Goal: Information Seeking & Learning: Learn about a topic

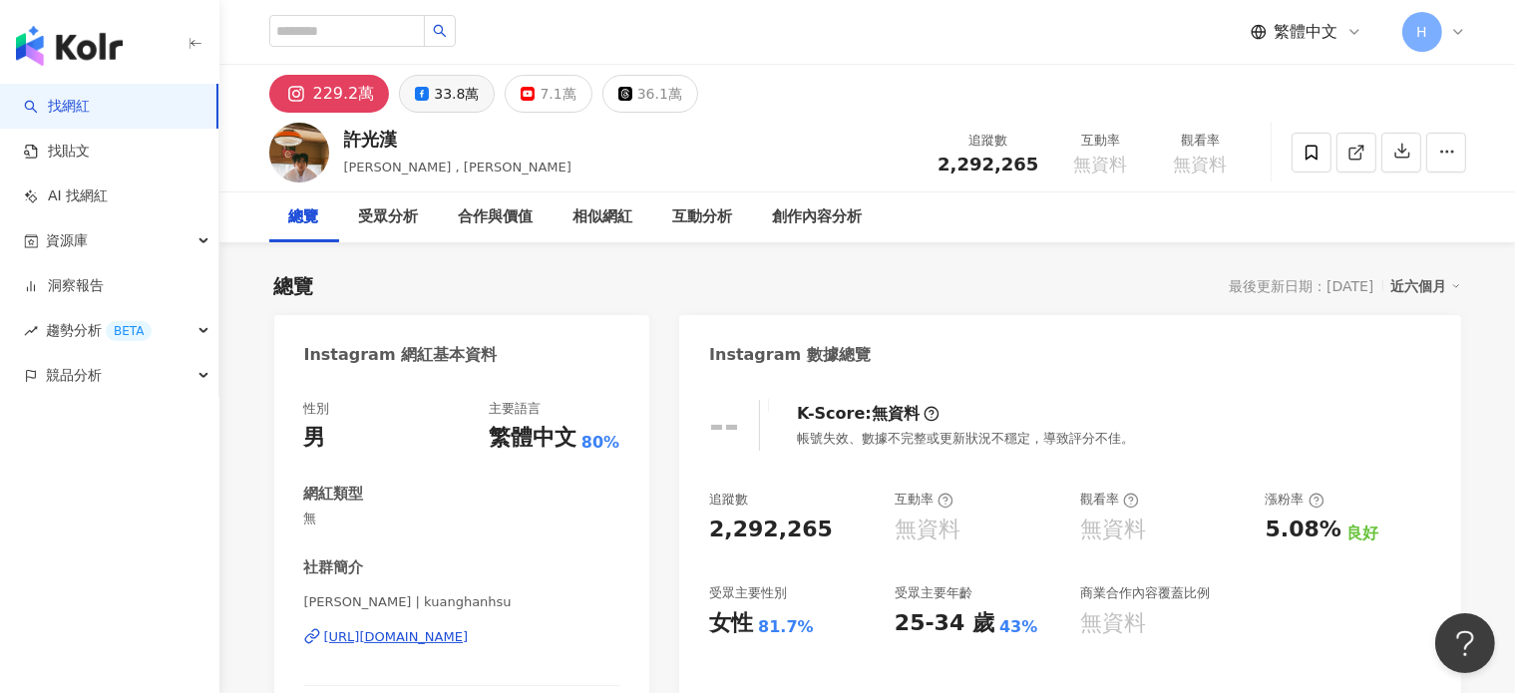
click at [462, 101] on div "33.8萬" at bounding box center [456, 94] width 45 height 28
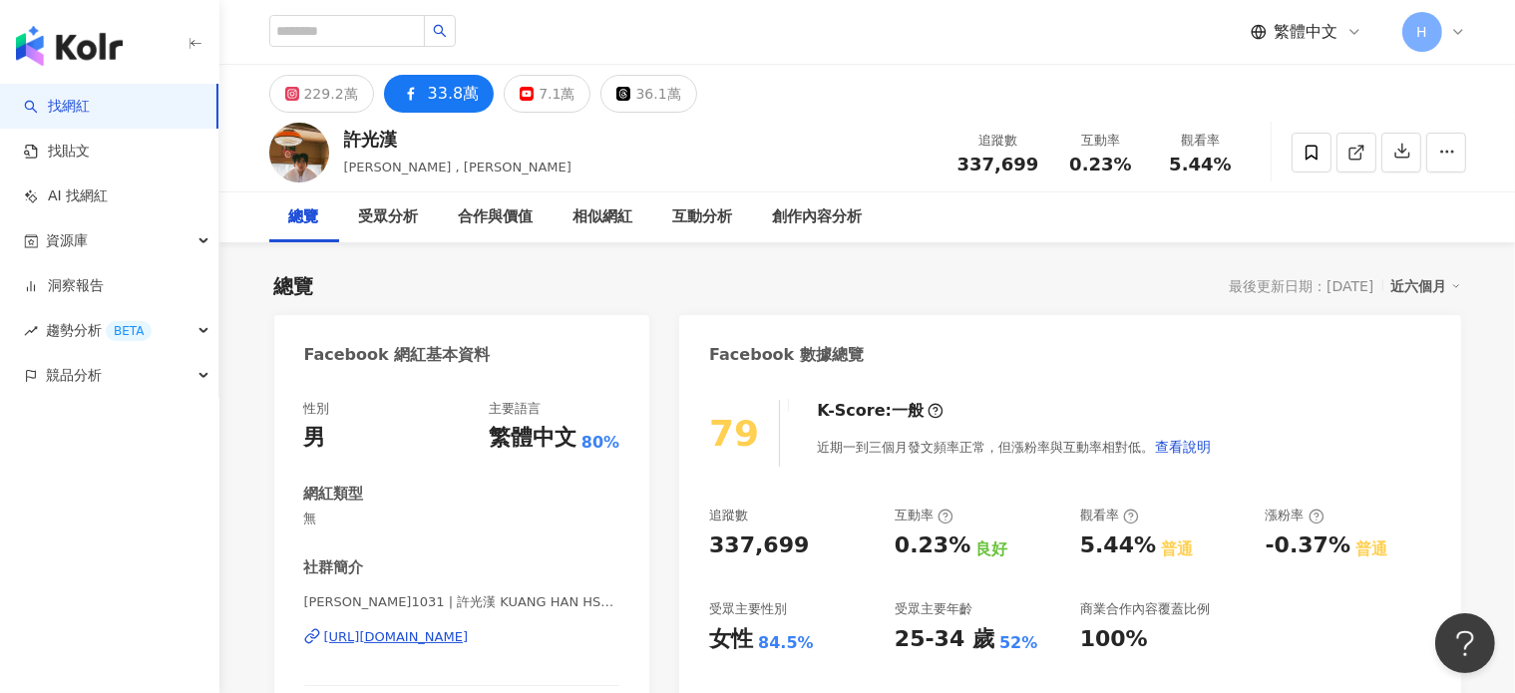
drag, startPoint x: 457, startPoint y: 98, endPoint x: 515, endPoint y: 251, distance: 164.2
click at [459, 97] on div "33.8萬" at bounding box center [454, 94] width 52 height 28
click at [539, 86] on div "7.1萬" at bounding box center [557, 94] width 36 height 28
click at [339, 87] on div "229.2萬" at bounding box center [331, 94] width 54 height 28
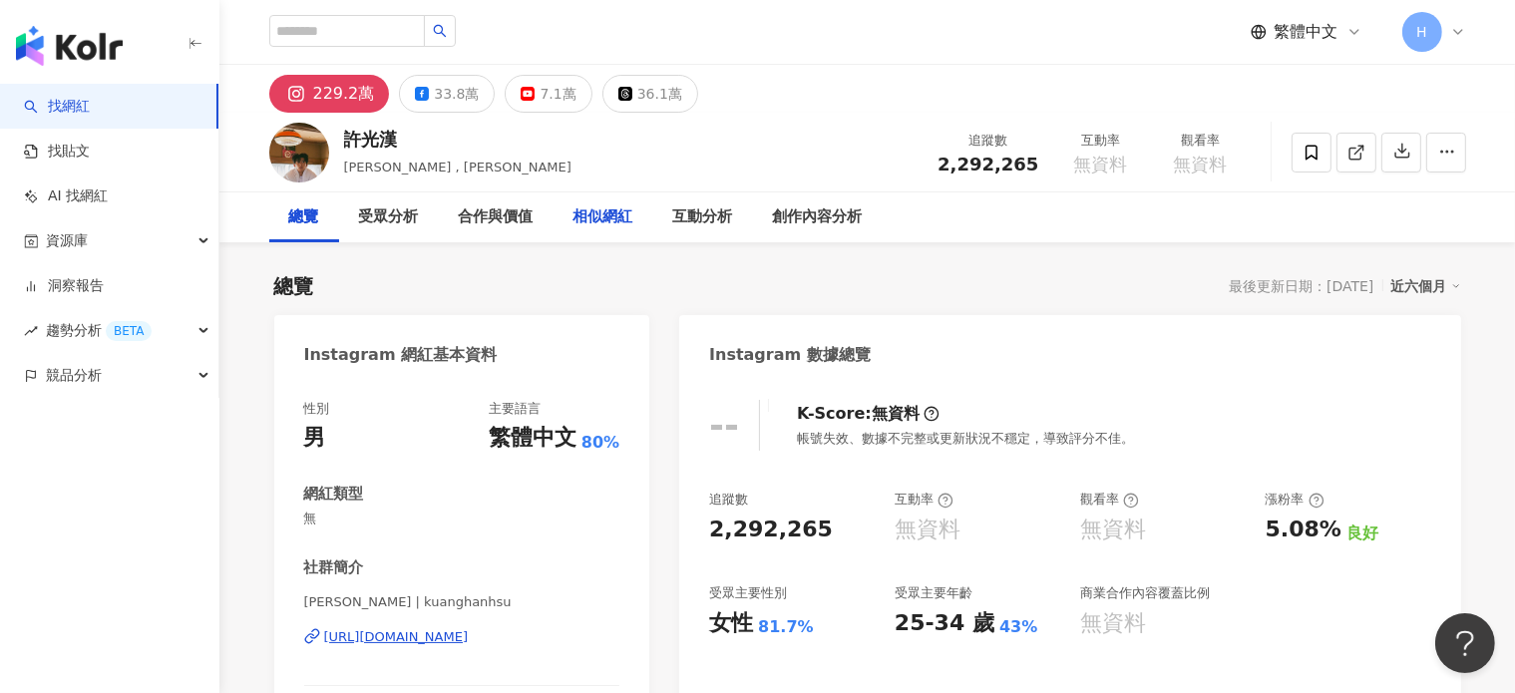
click at [622, 210] on div "相似網紅" at bounding box center [604, 218] width 60 height 24
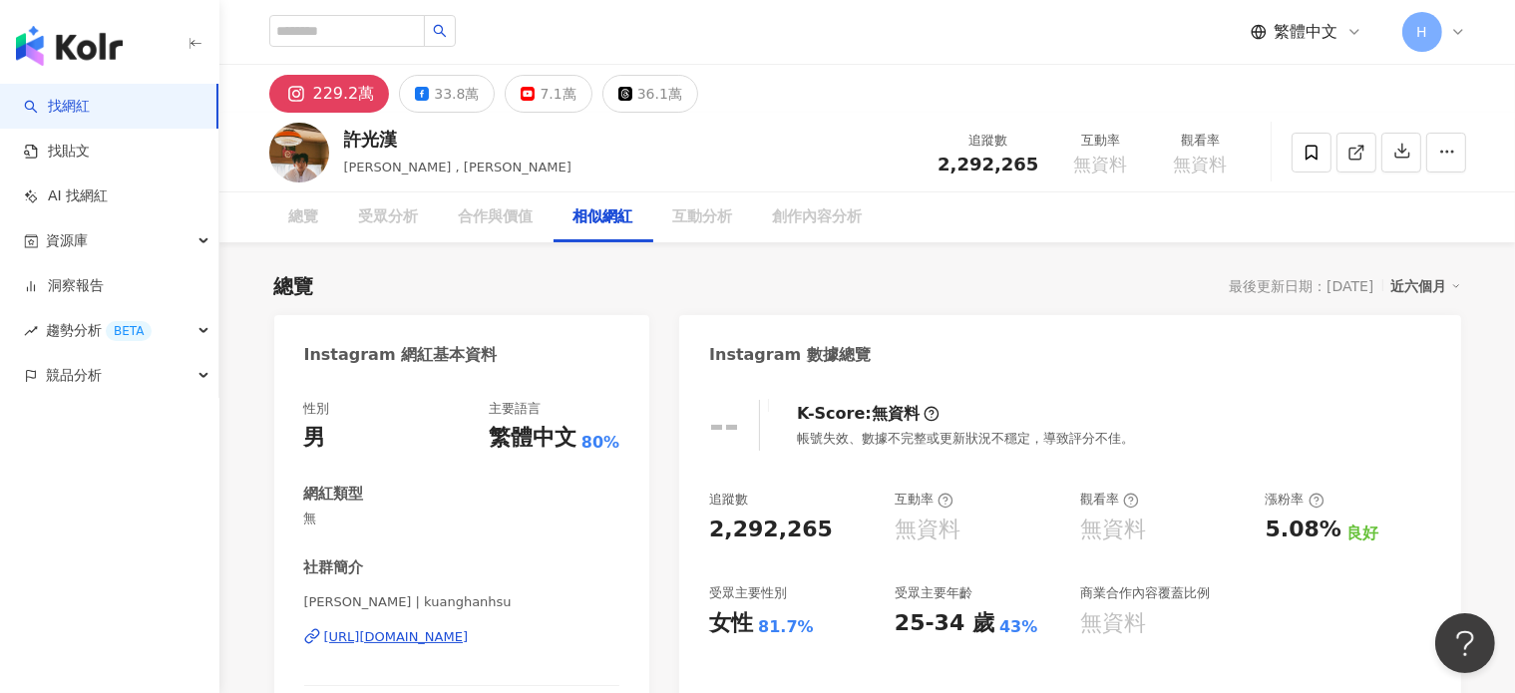
scroll to position [3196, 0]
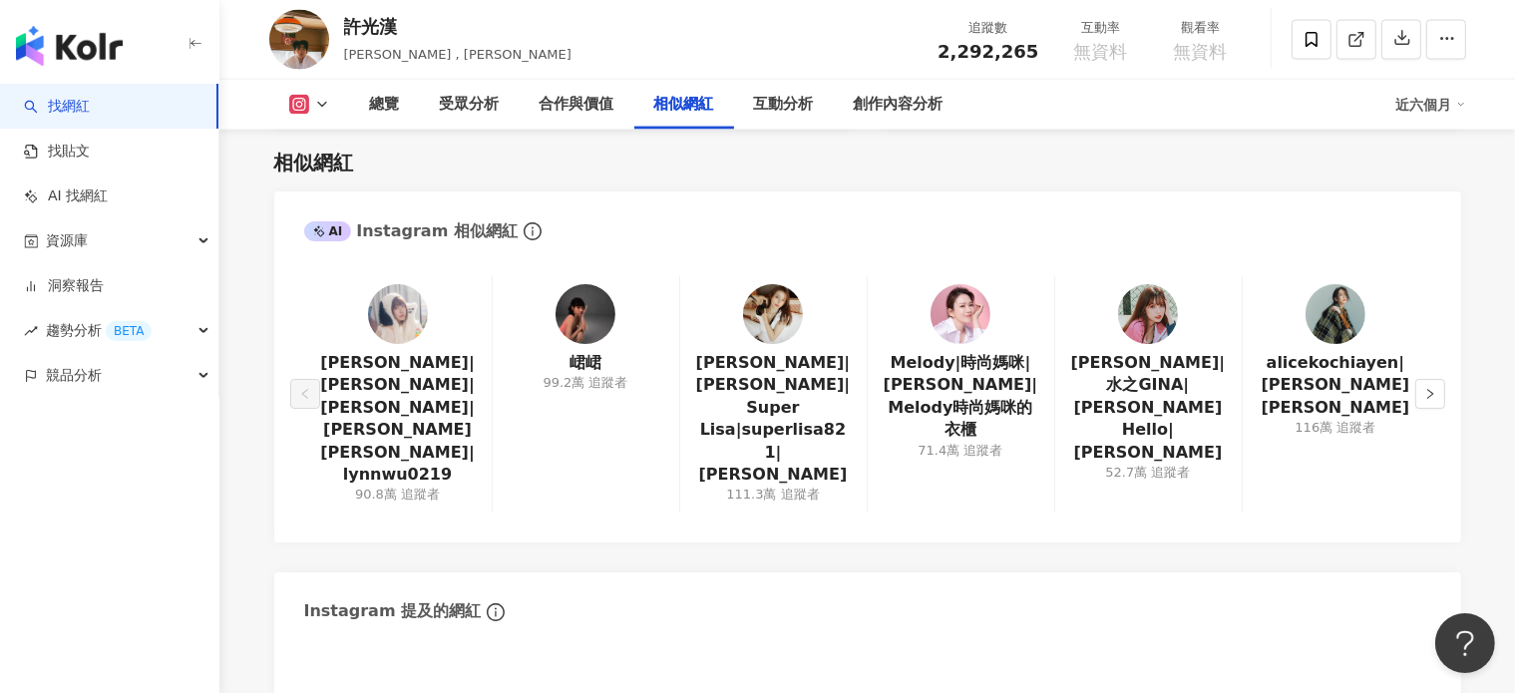
click at [311, 109] on button at bounding box center [309, 105] width 81 height 20
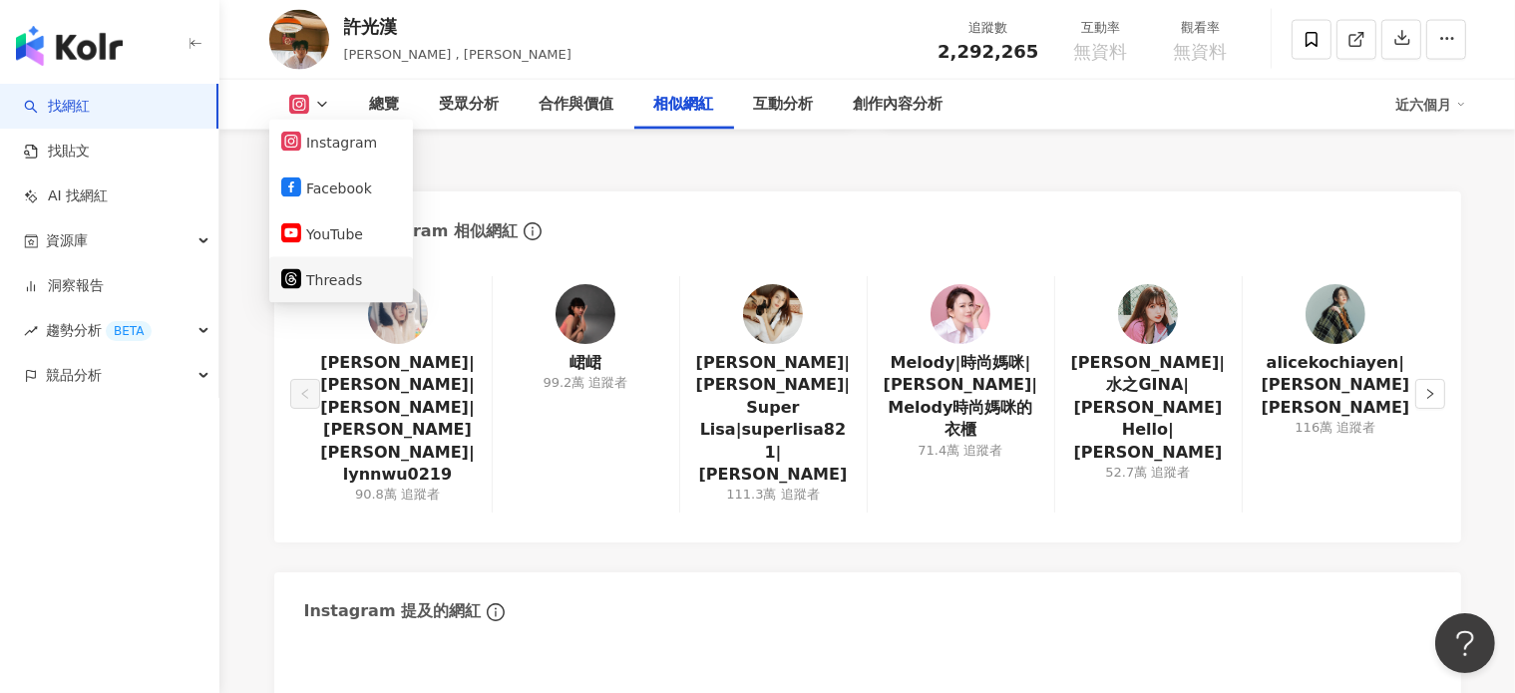
click at [315, 282] on button "Threads" at bounding box center [341, 280] width 120 height 28
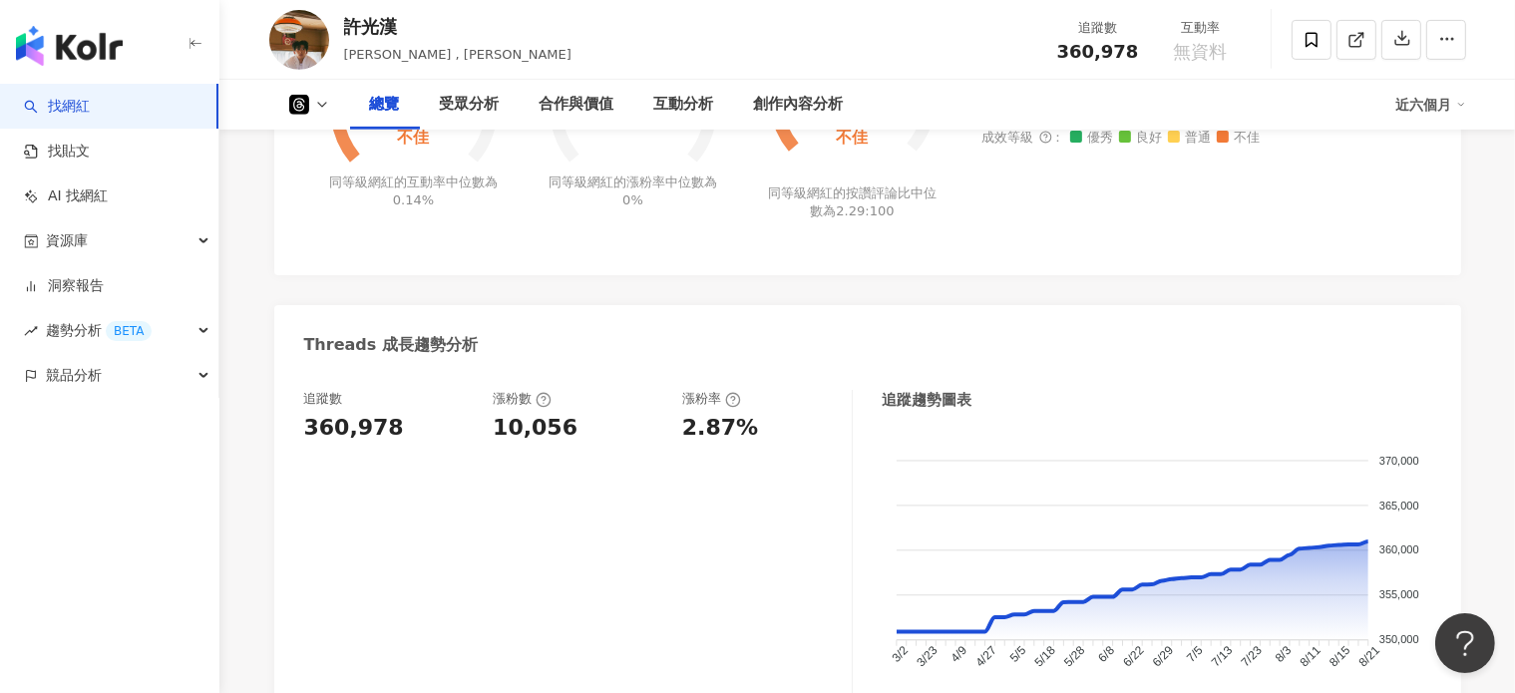
scroll to position [890, 0]
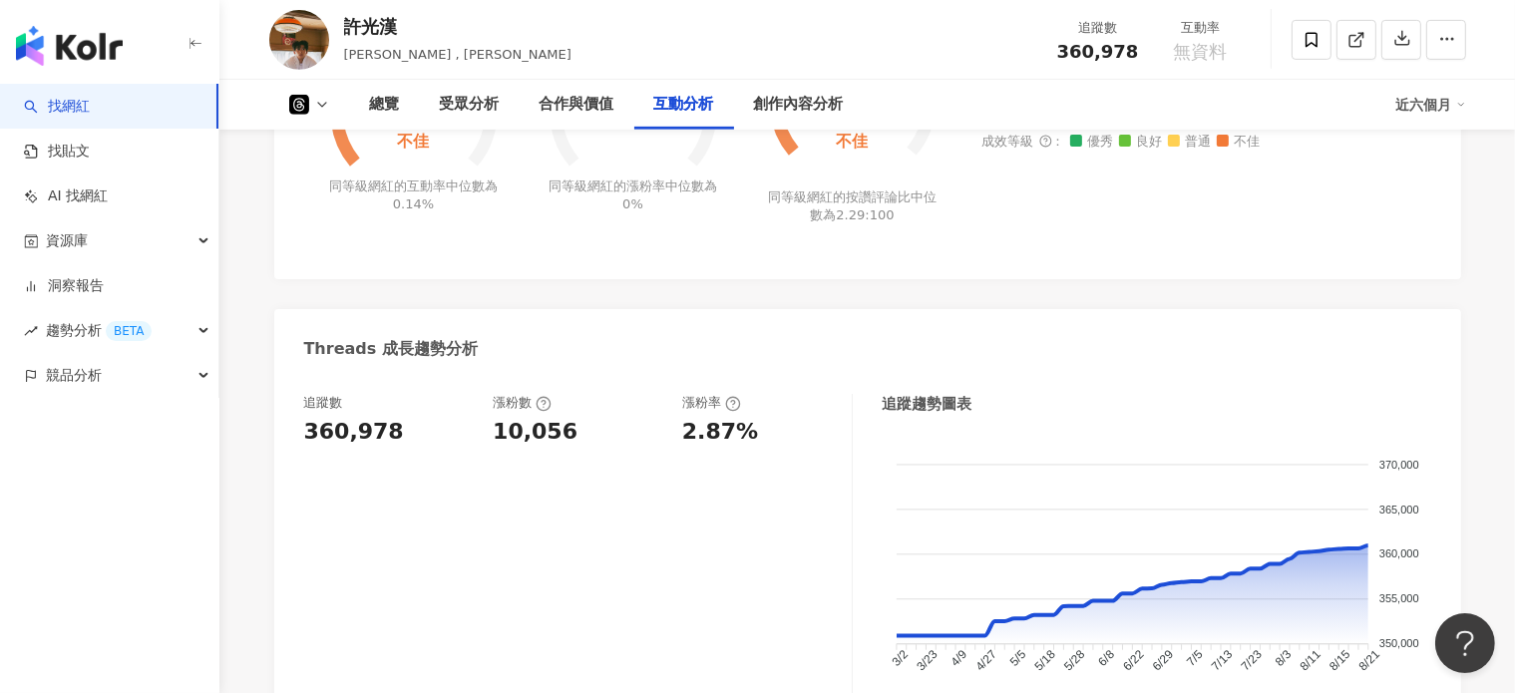
scroll to position [3196, 0]
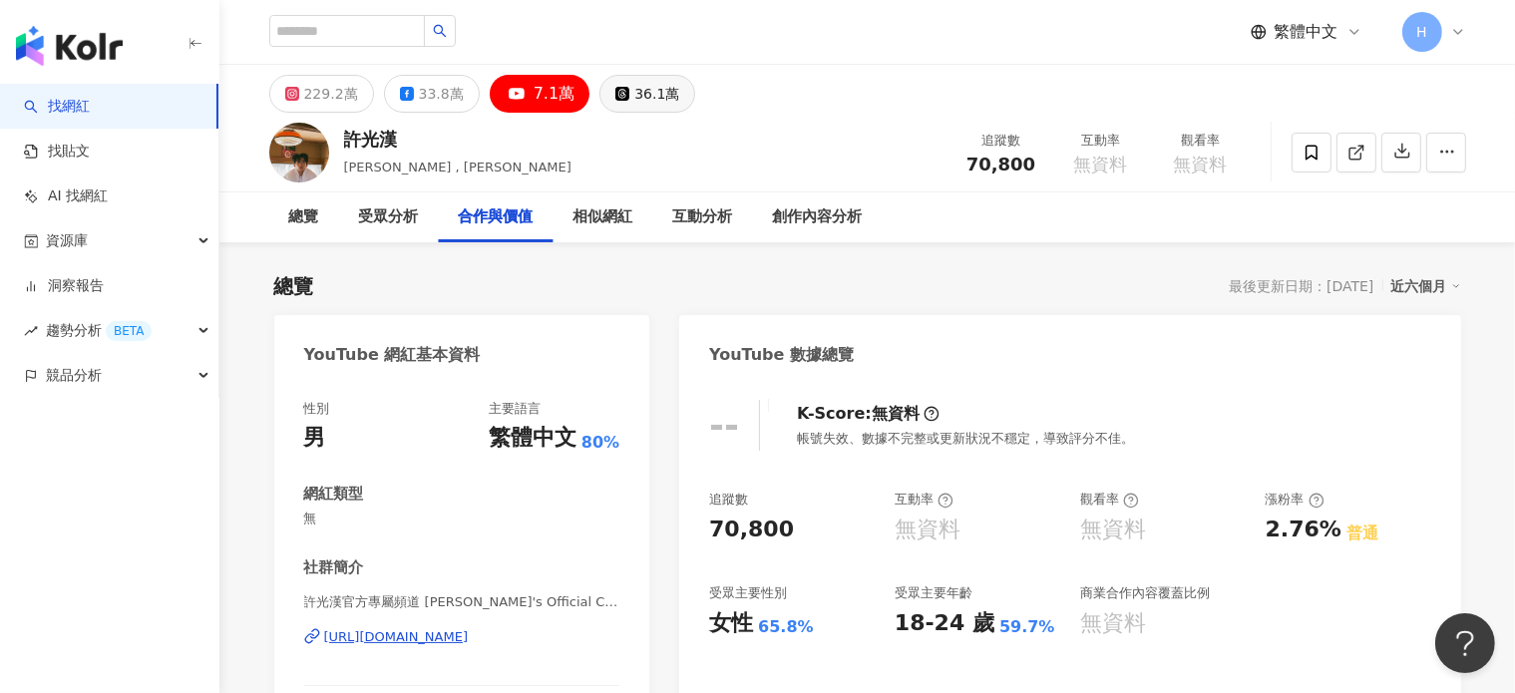
click at [621, 96] on button "36.1萬" at bounding box center [648, 94] width 96 height 38
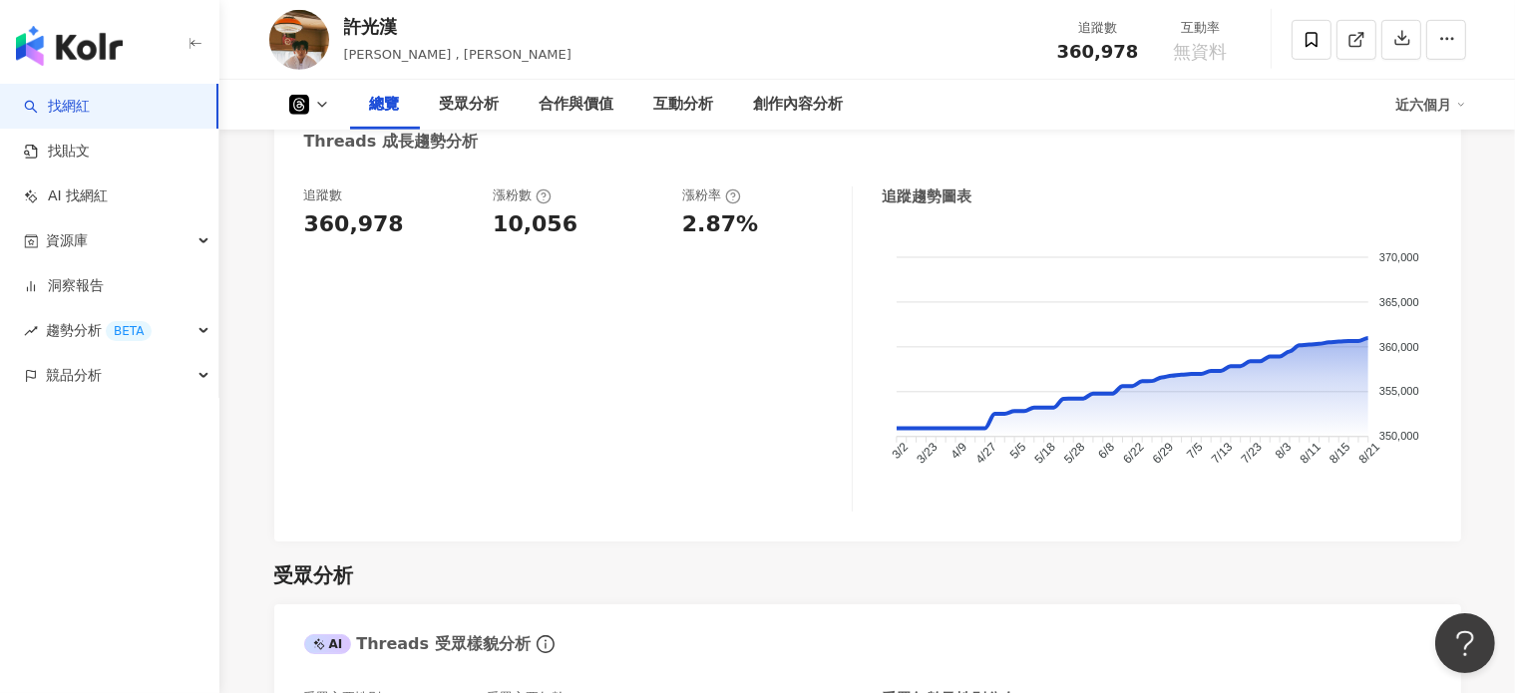
scroll to position [998, 0]
